Goal: Complete application form

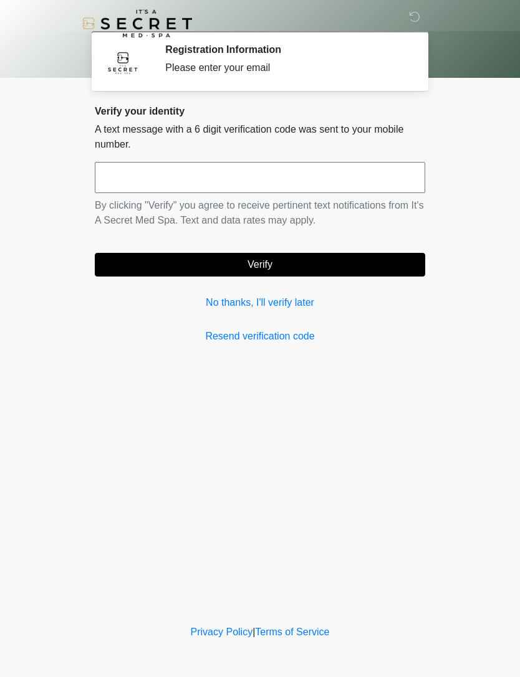
click at [371, 173] on input "text" at bounding box center [260, 177] width 330 height 31
click at [387, 255] on button "Verify" at bounding box center [260, 265] width 330 height 24
click at [288, 178] on input "*****" at bounding box center [260, 177] width 330 height 31
type input "******"
click at [398, 265] on button "Verify" at bounding box center [260, 265] width 330 height 24
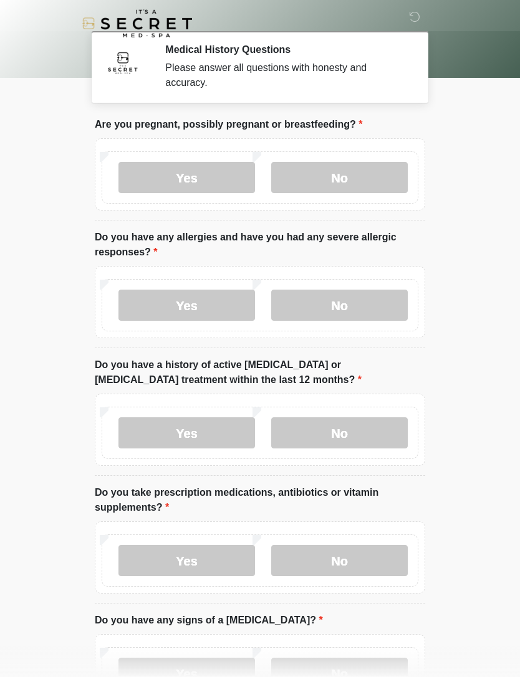
click at [381, 173] on label "No" at bounding box center [339, 177] width 136 height 31
click at [197, 306] on label "Yes" at bounding box center [186, 305] width 136 height 31
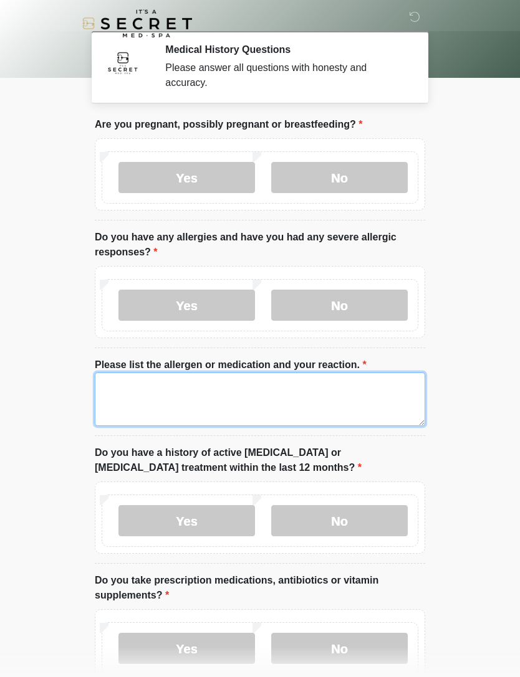
click at [295, 407] on textarea "Please list the allergen or medication and your reaction." at bounding box center [260, 400] width 330 height 54
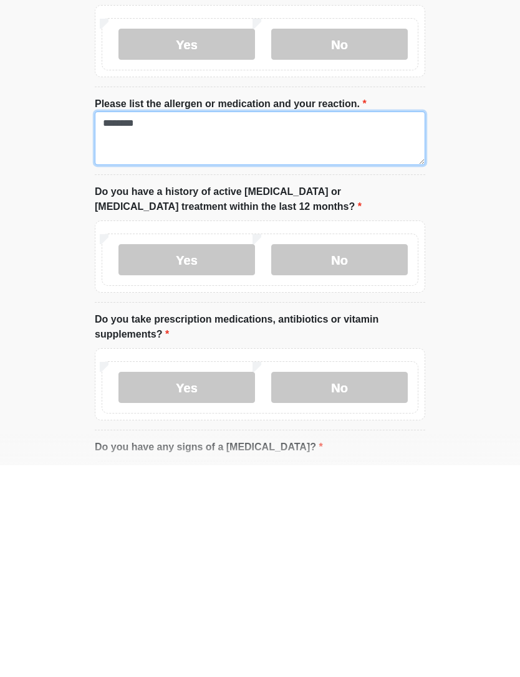
scroll to position [62, 0]
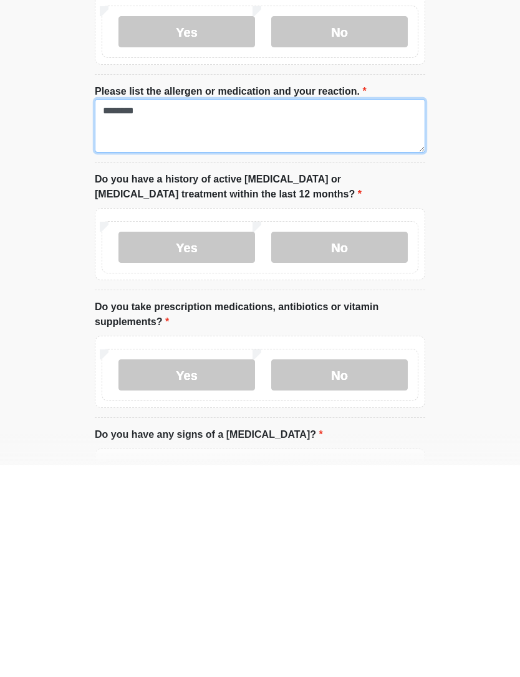
type textarea "********"
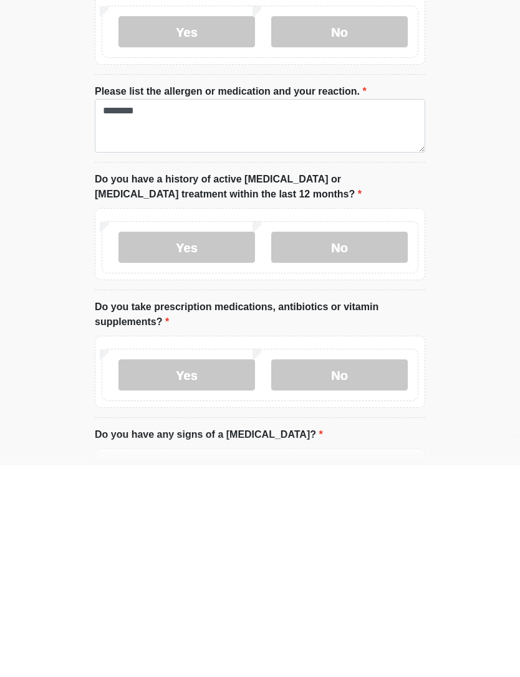
click at [384, 444] on label "No" at bounding box center [339, 459] width 136 height 31
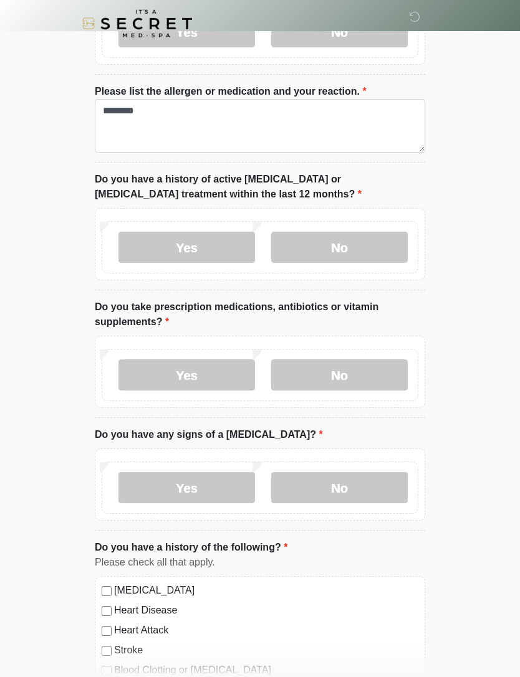
click at [371, 379] on label "No" at bounding box center [339, 374] width 136 height 31
click at [191, 371] on label "Yes" at bounding box center [186, 374] width 136 height 31
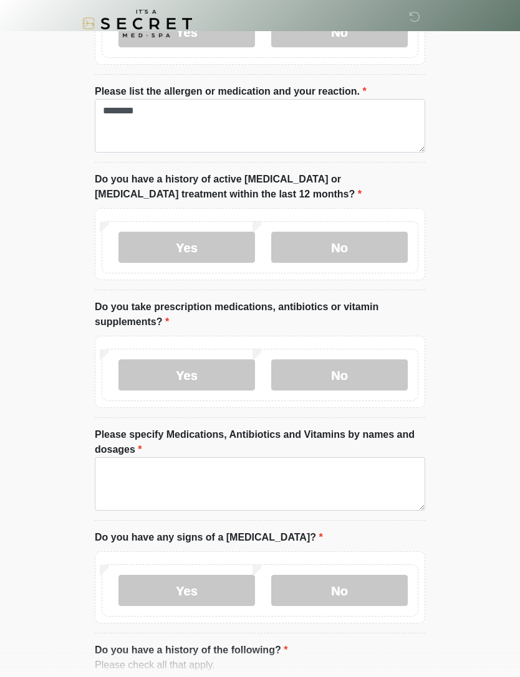
click at [384, 371] on label "No" at bounding box center [339, 374] width 136 height 31
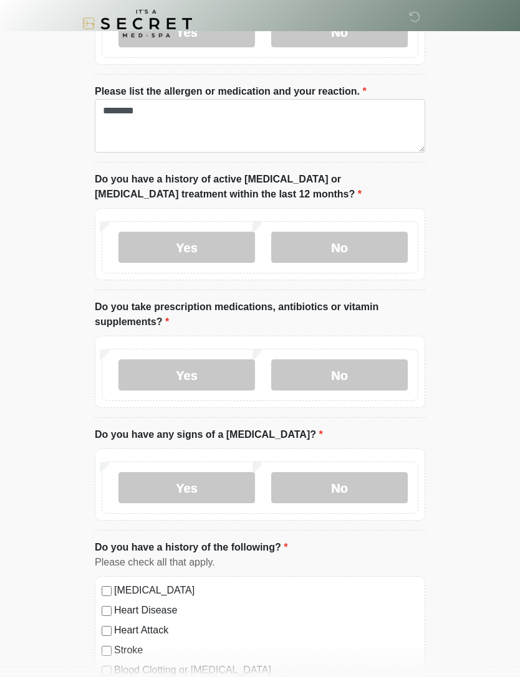
click at [209, 371] on label "Yes" at bounding box center [186, 374] width 136 height 31
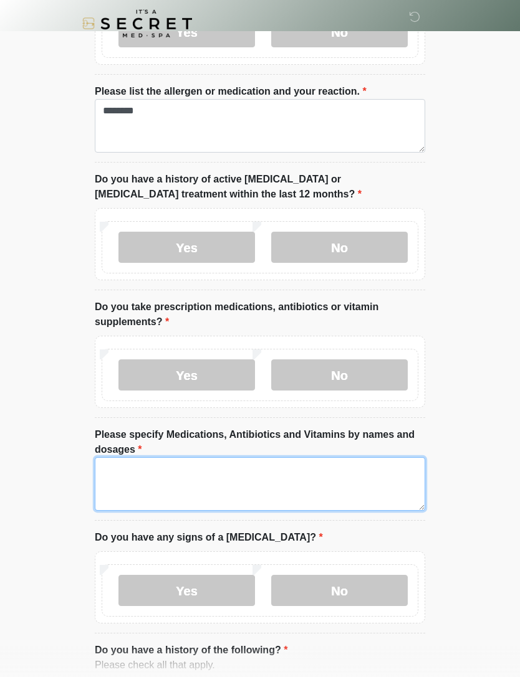
click at [295, 478] on textarea "Please specify Medications, Antibiotics and Vitamins by names and dosages" at bounding box center [260, 484] width 330 height 54
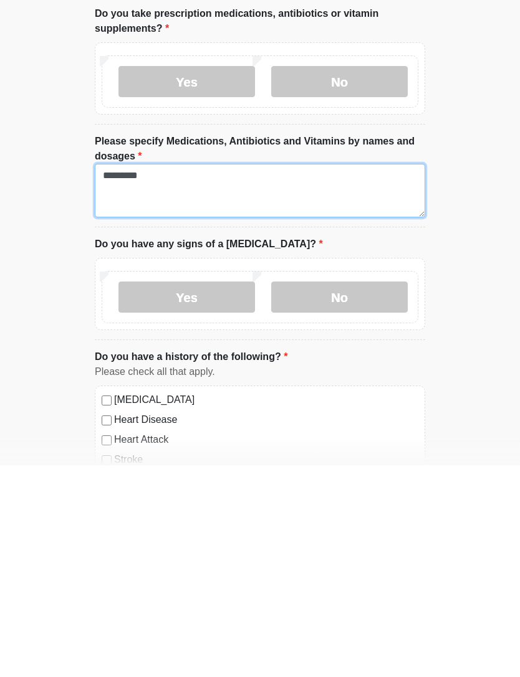
scroll to position [367, 0]
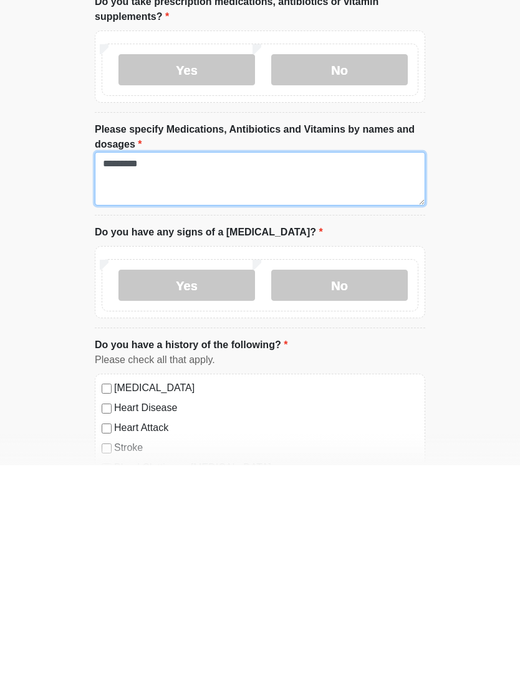
type textarea "*********"
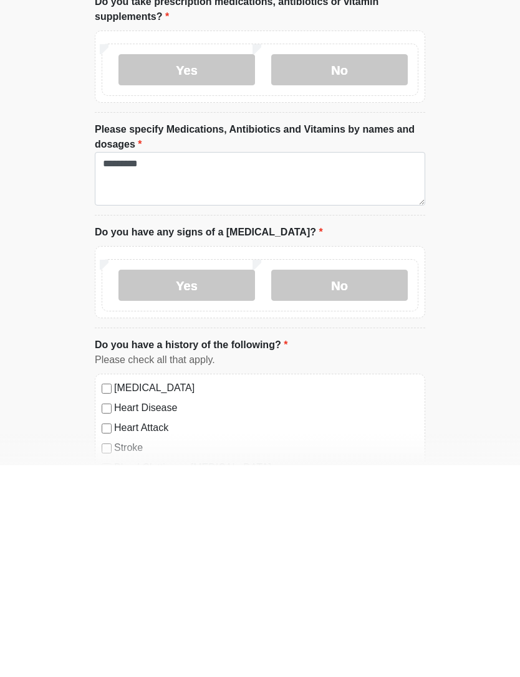
click at [371, 482] on label "No" at bounding box center [339, 497] width 136 height 31
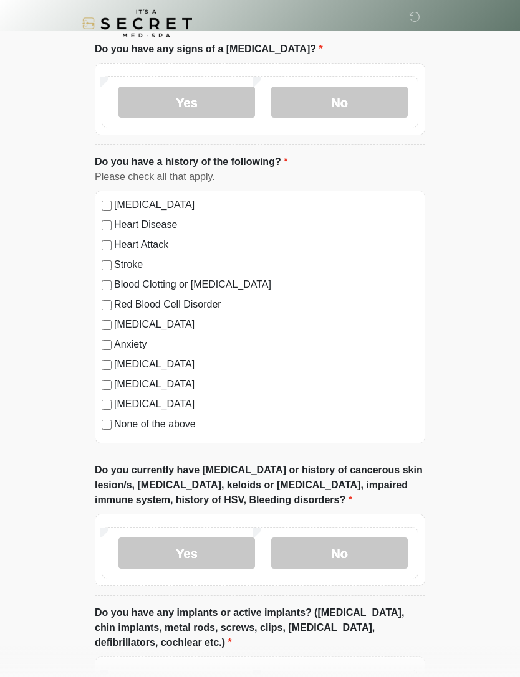
scroll to position [772, 0]
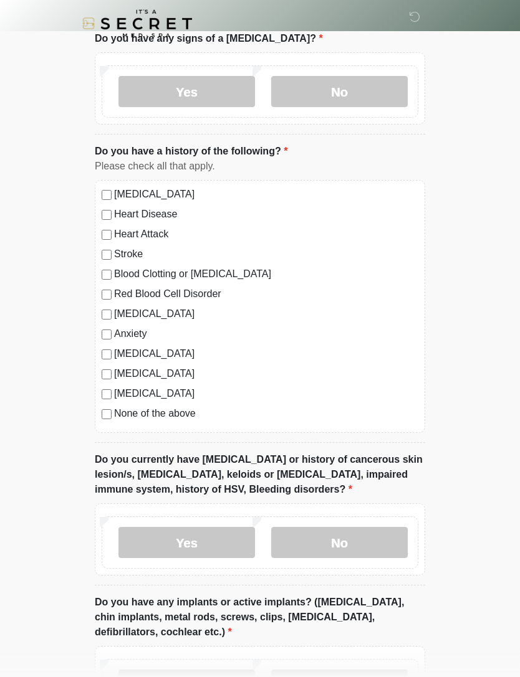
click at [190, 414] on label "None of the above" at bounding box center [266, 413] width 304 height 15
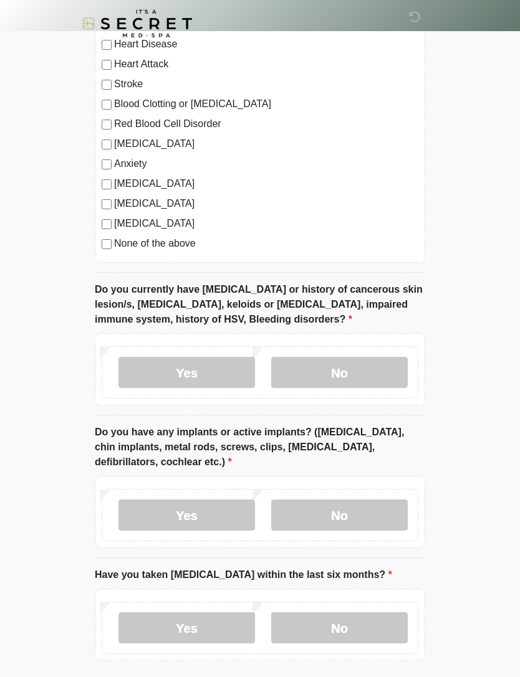
scroll to position [994, 0]
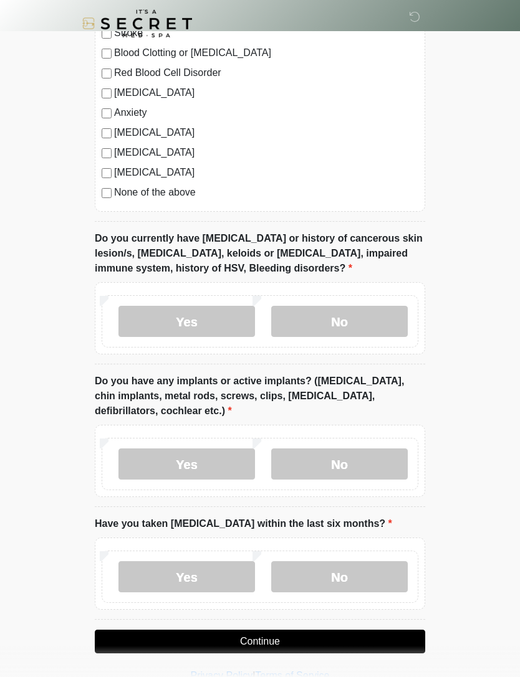
click at [374, 321] on label "No" at bounding box center [339, 321] width 136 height 31
click at [373, 468] on label "No" at bounding box center [339, 464] width 136 height 31
click at [362, 574] on label "No" at bounding box center [339, 576] width 136 height 31
click at [362, 641] on button "Continue" at bounding box center [260, 642] width 330 height 24
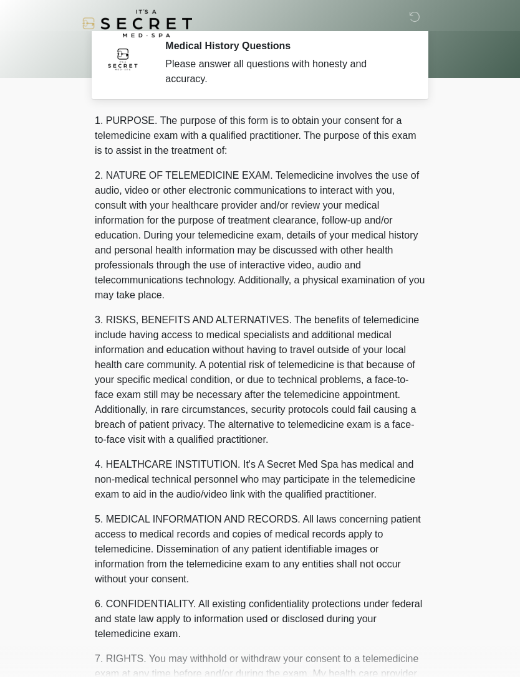
scroll to position [0, 0]
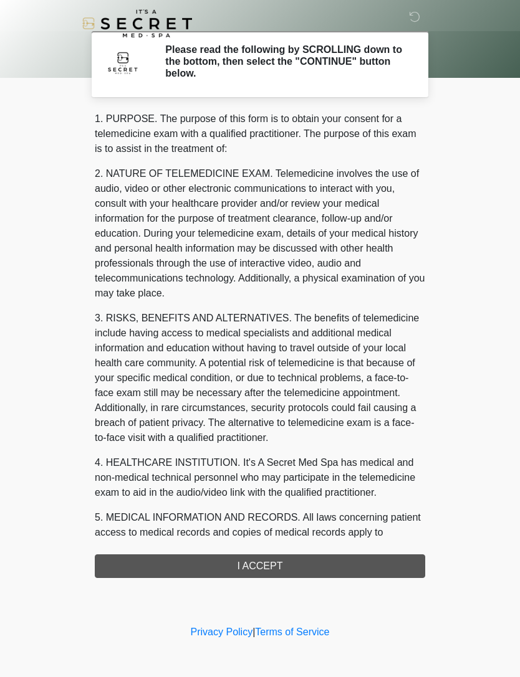
click at [304, 568] on div "1. PURPOSE. The purpose of this form is to obtain your consent for a telemedici…" at bounding box center [260, 345] width 330 height 467
click at [259, 567] on div "1. PURPOSE. The purpose of this form is to obtain your consent for a telemedici…" at bounding box center [260, 345] width 330 height 467
click at [288, 564] on div "1. PURPOSE. The purpose of this form is to obtain your consent for a telemedici…" at bounding box center [260, 345] width 330 height 467
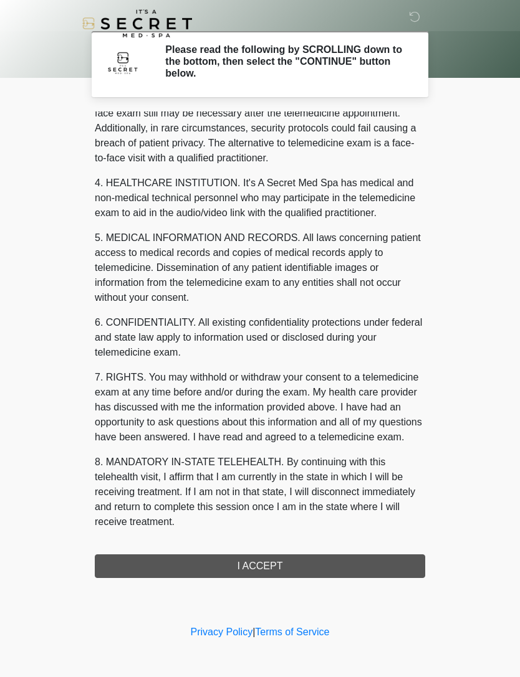
click at [298, 565] on button "I ACCEPT" at bounding box center [260, 566] width 330 height 24
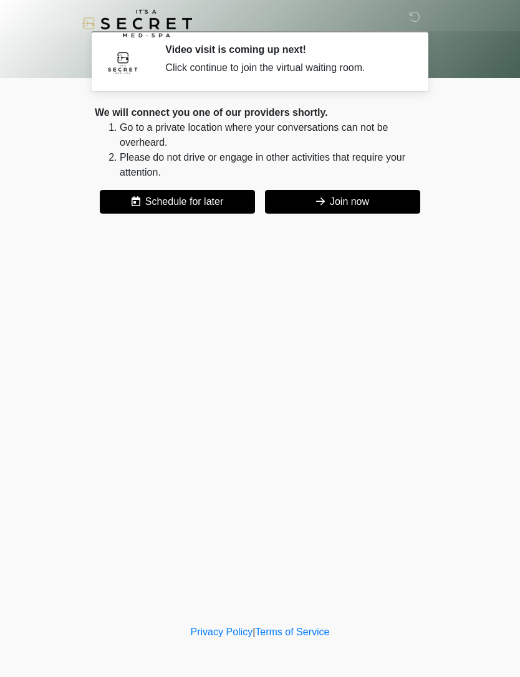
click at [354, 207] on button "Join now" at bounding box center [342, 202] width 155 height 24
click at [347, 205] on button "Join now" at bounding box center [342, 202] width 155 height 24
